Goal: Find specific page/section: Find specific page/section

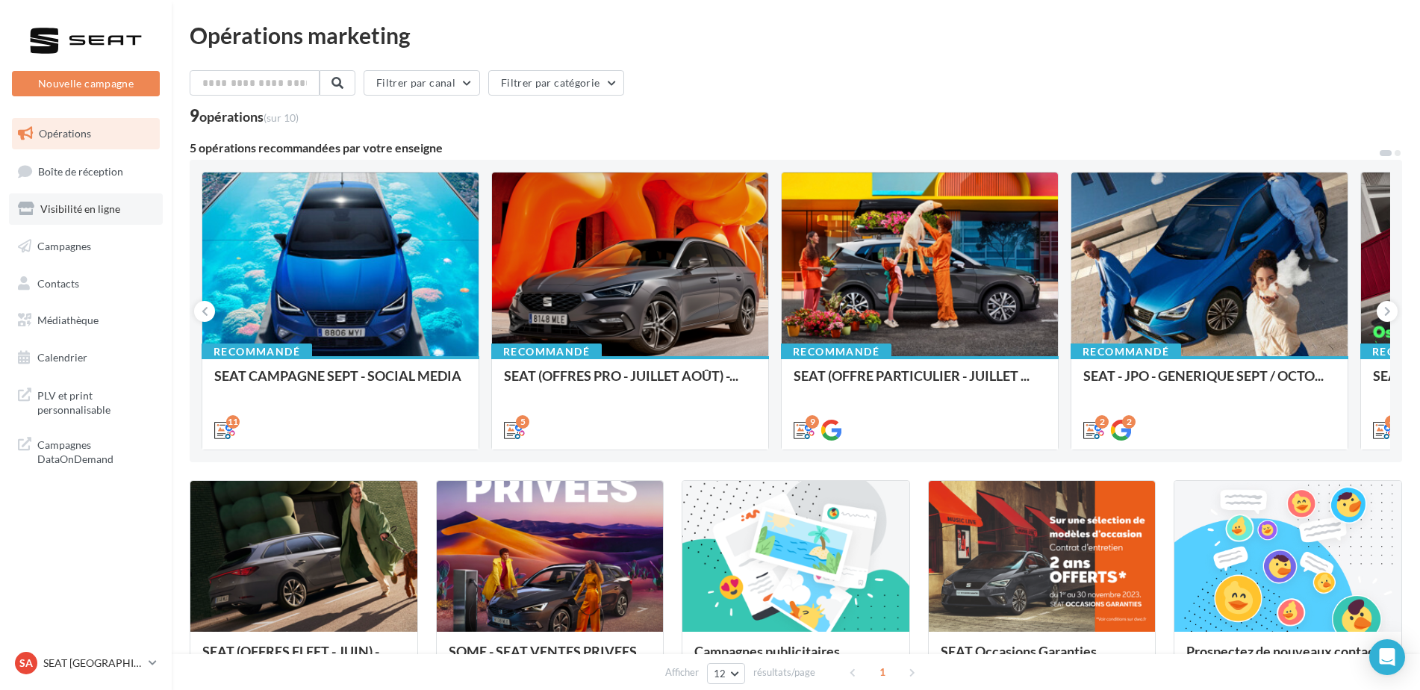
click at [79, 205] on span "Visibilité en ligne" at bounding box center [80, 208] width 80 height 13
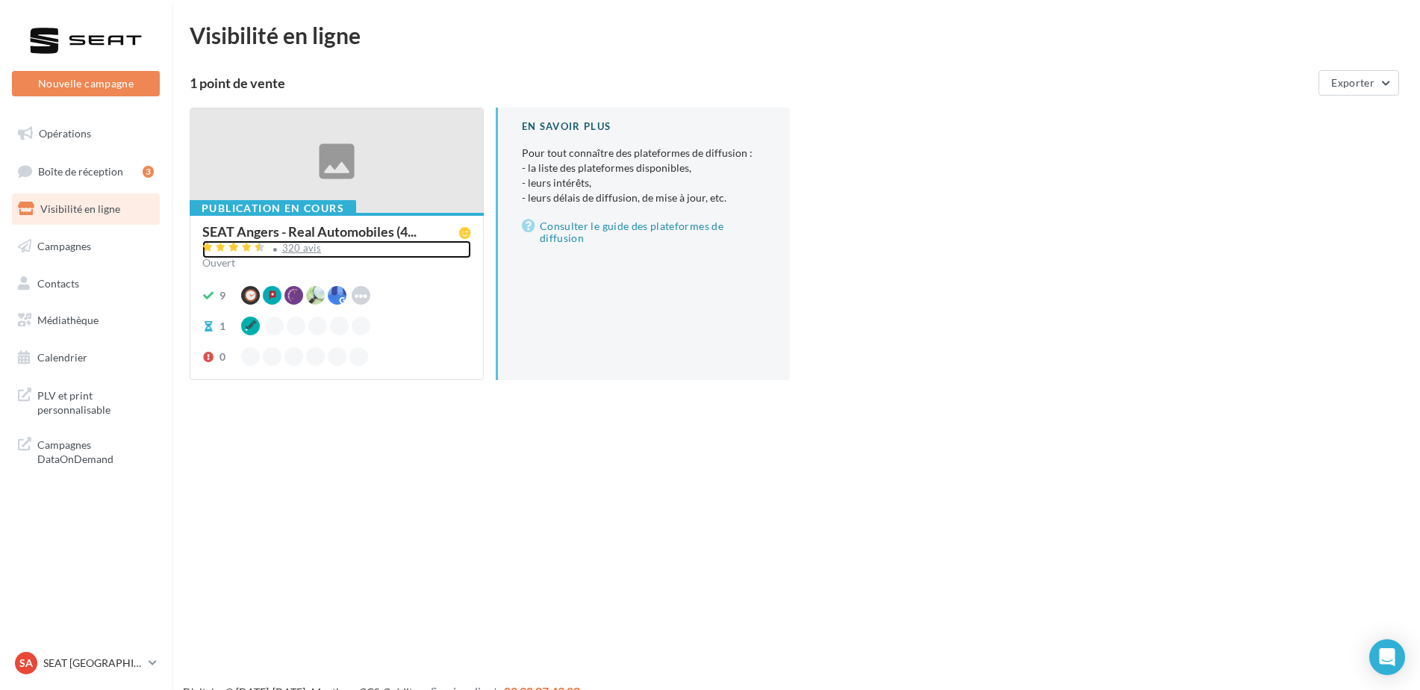
click at [288, 244] on div "320 avis" at bounding box center [302, 248] width 40 height 10
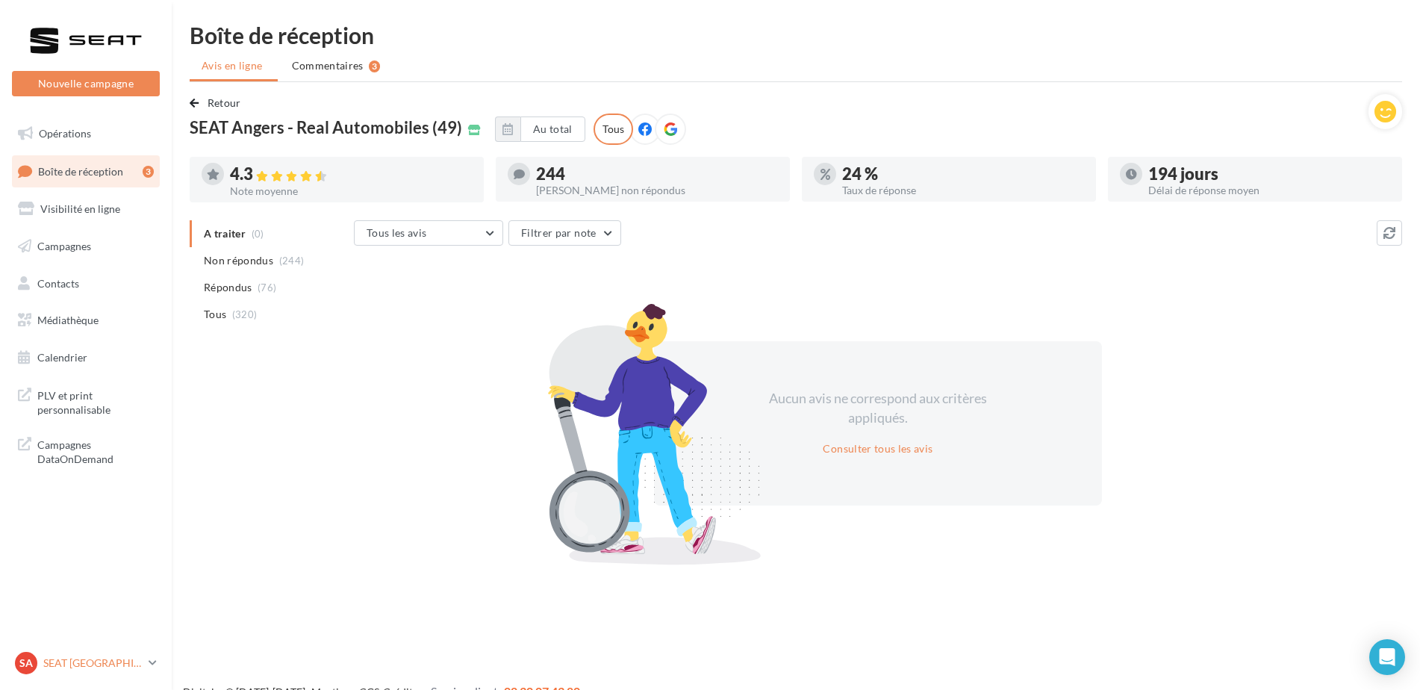
click at [49, 671] on div "SA SEAT ANGERS SEAT-ANGERS" at bounding box center [79, 663] width 128 height 22
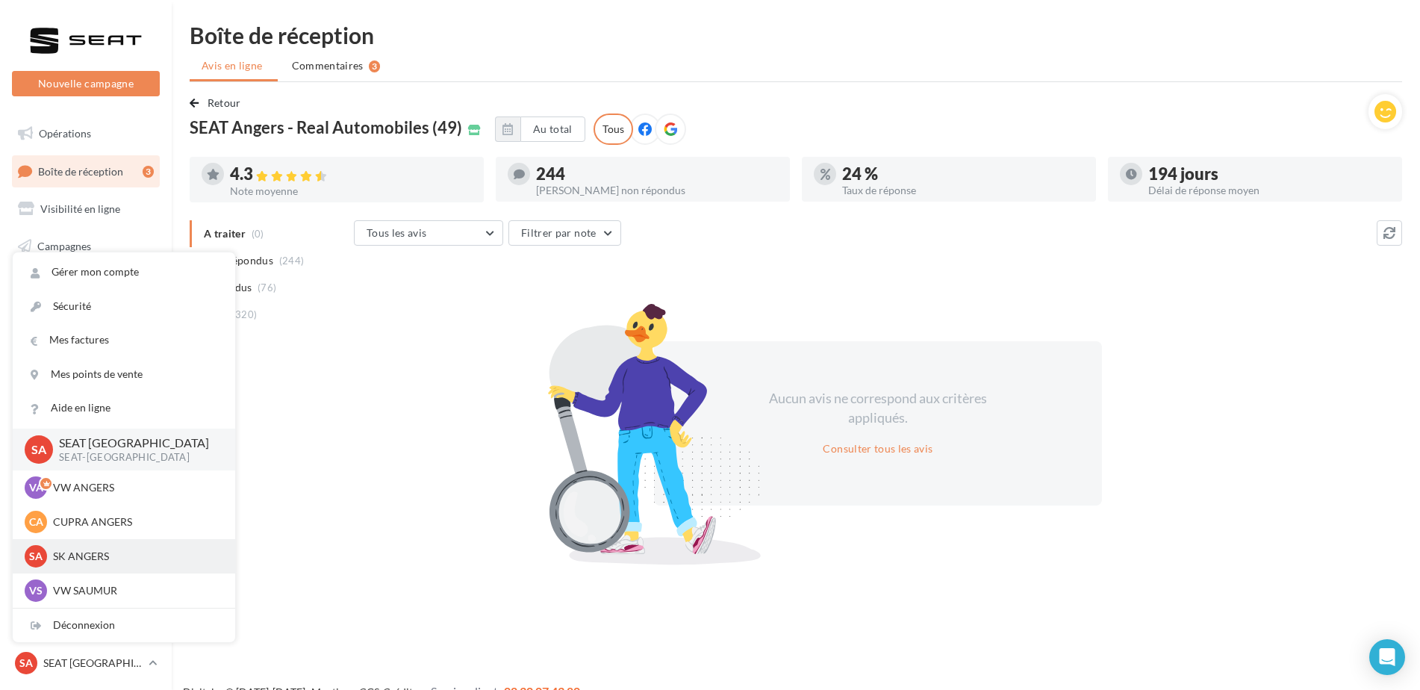
click at [76, 562] on p "SK ANGERS" at bounding box center [135, 556] width 164 height 15
